Goal: Communication & Community: Ask a question

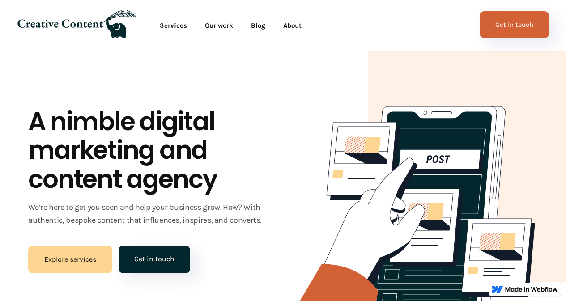
click at [507, 19] on link "Get in touch" at bounding box center [513, 24] width 69 height 27
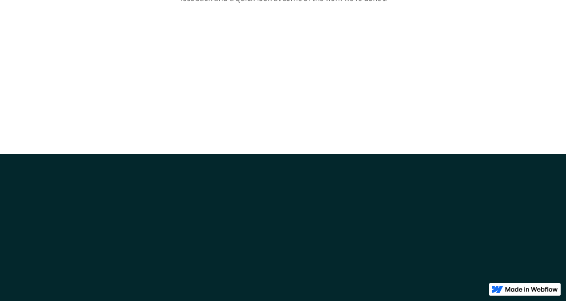
scroll to position [1520, 0]
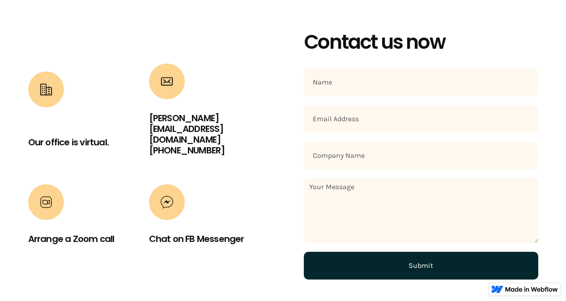
click at [355, 81] on input "Contact Form" at bounding box center [421, 82] width 234 height 28
type input "Kartik Kumbhakar"
type input "kartik.wbseo@gmail.com"
type input "Linked Builder Team"
paste textarea "Hi, I am reaching out to ask if you are interested in link building, guest post…"
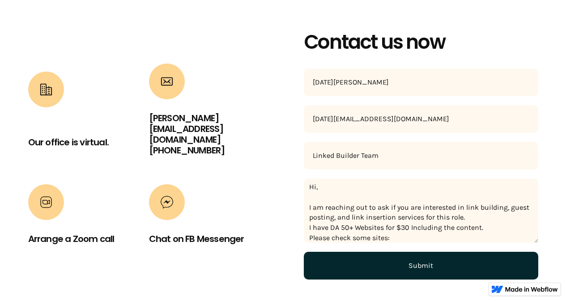
scroll to position [112, 0]
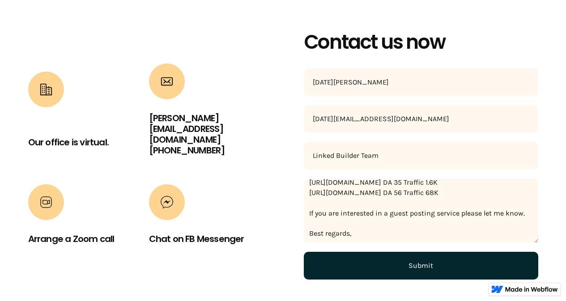
type textarea "Hi, I am reaching out to ask if you are interested in link building, guest post…"
click at [419, 267] on input "Submit" at bounding box center [421, 266] width 234 height 28
type input "Submit"
